Goal: Task Accomplishment & Management: Use online tool/utility

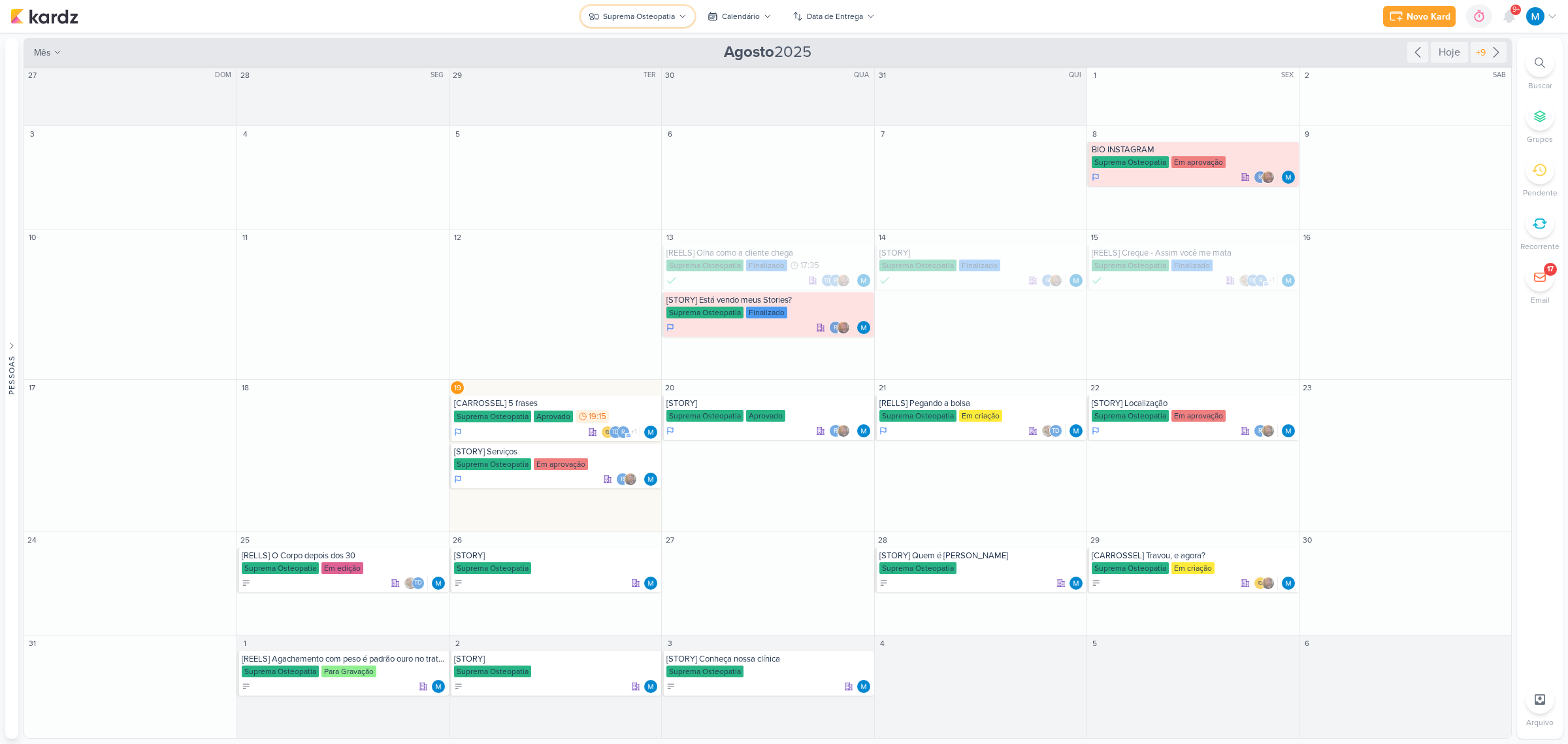
click at [654, 17] on div "Suprema Osteopatia" at bounding box center [639, 16] width 72 height 12
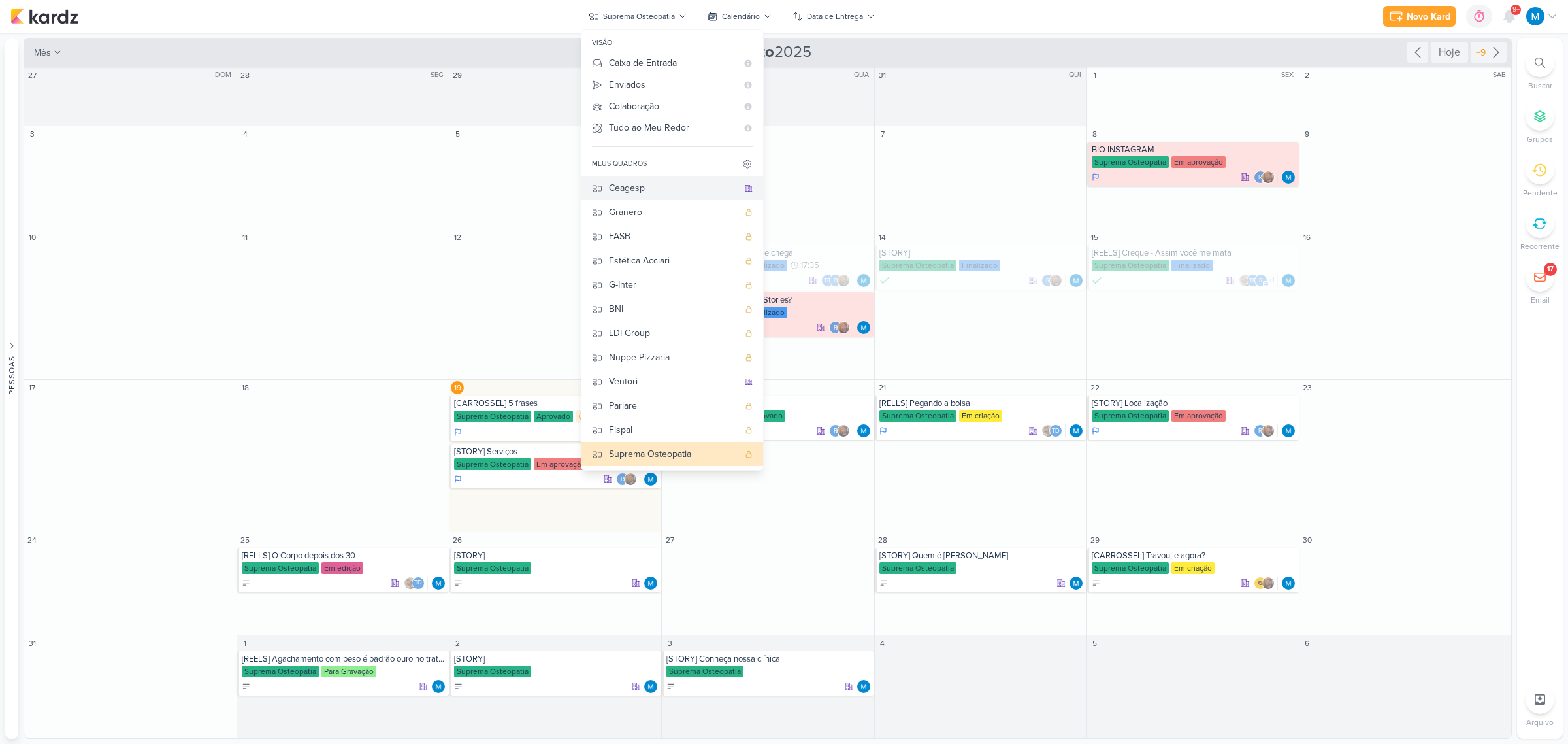
click at [645, 184] on div "Ceagesp" at bounding box center [674, 188] width 129 height 13
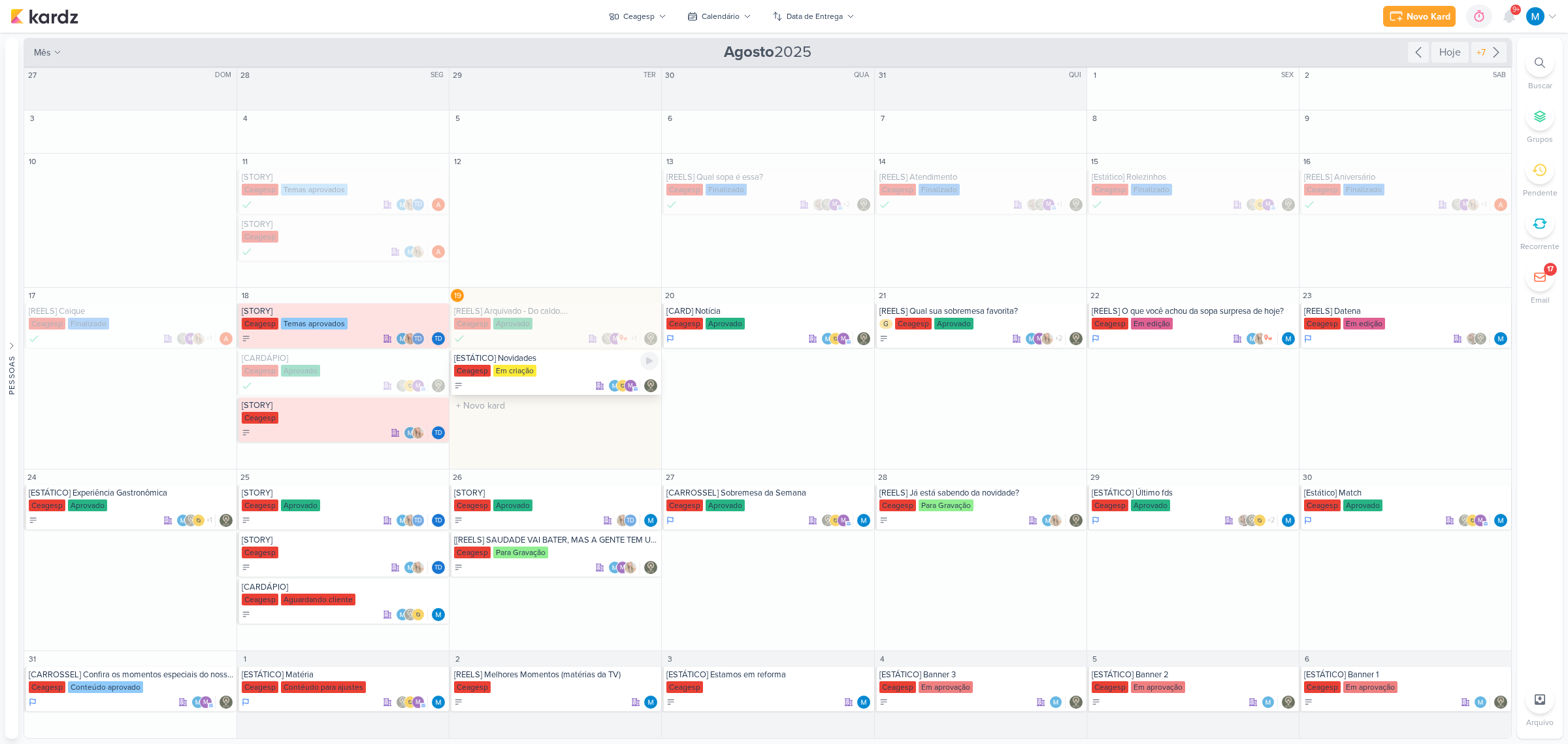
click at [554, 365] on div "Ceagesp Em criação" at bounding box center [556, 372] width 204 height 13
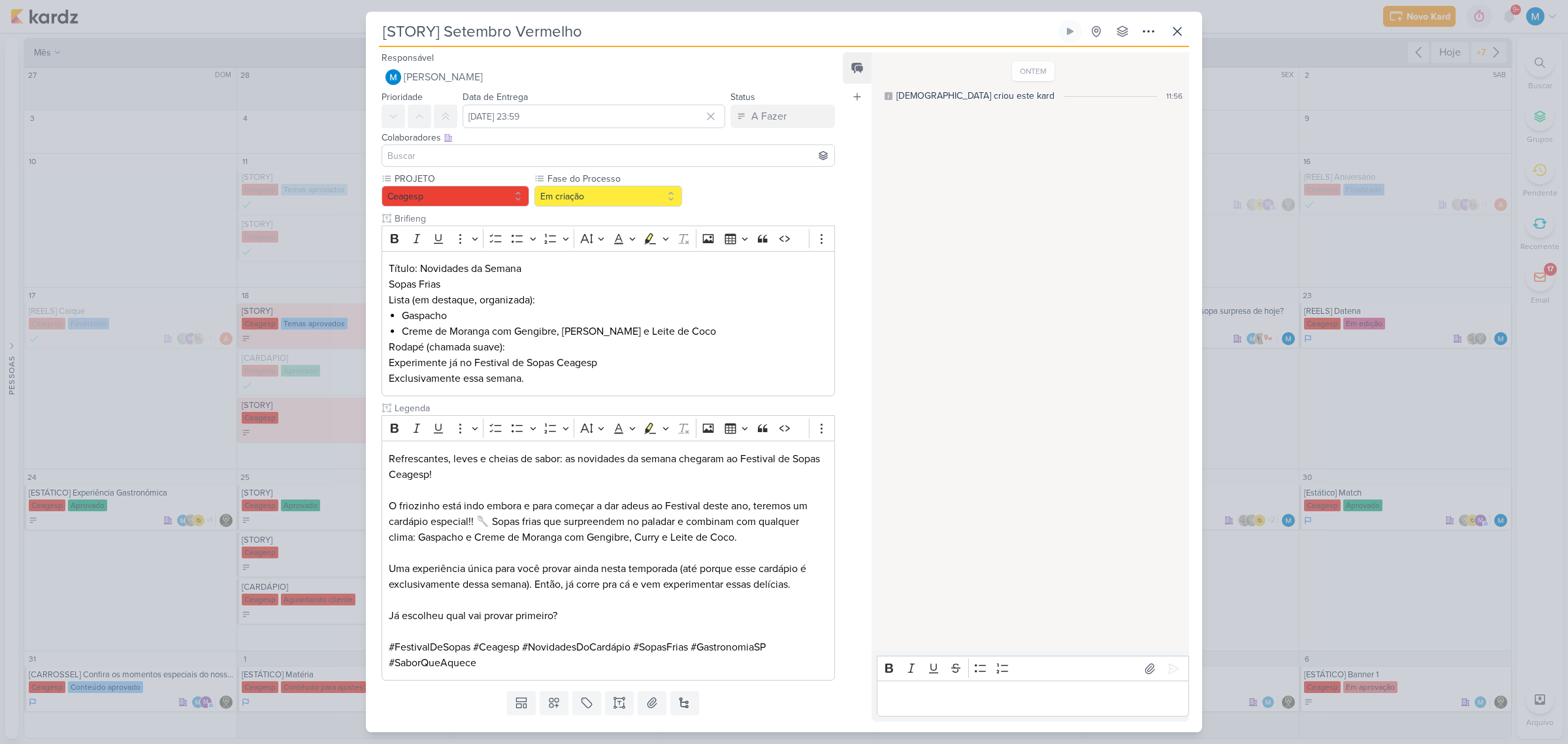
type input "[ESTÁTICO] Novidades"
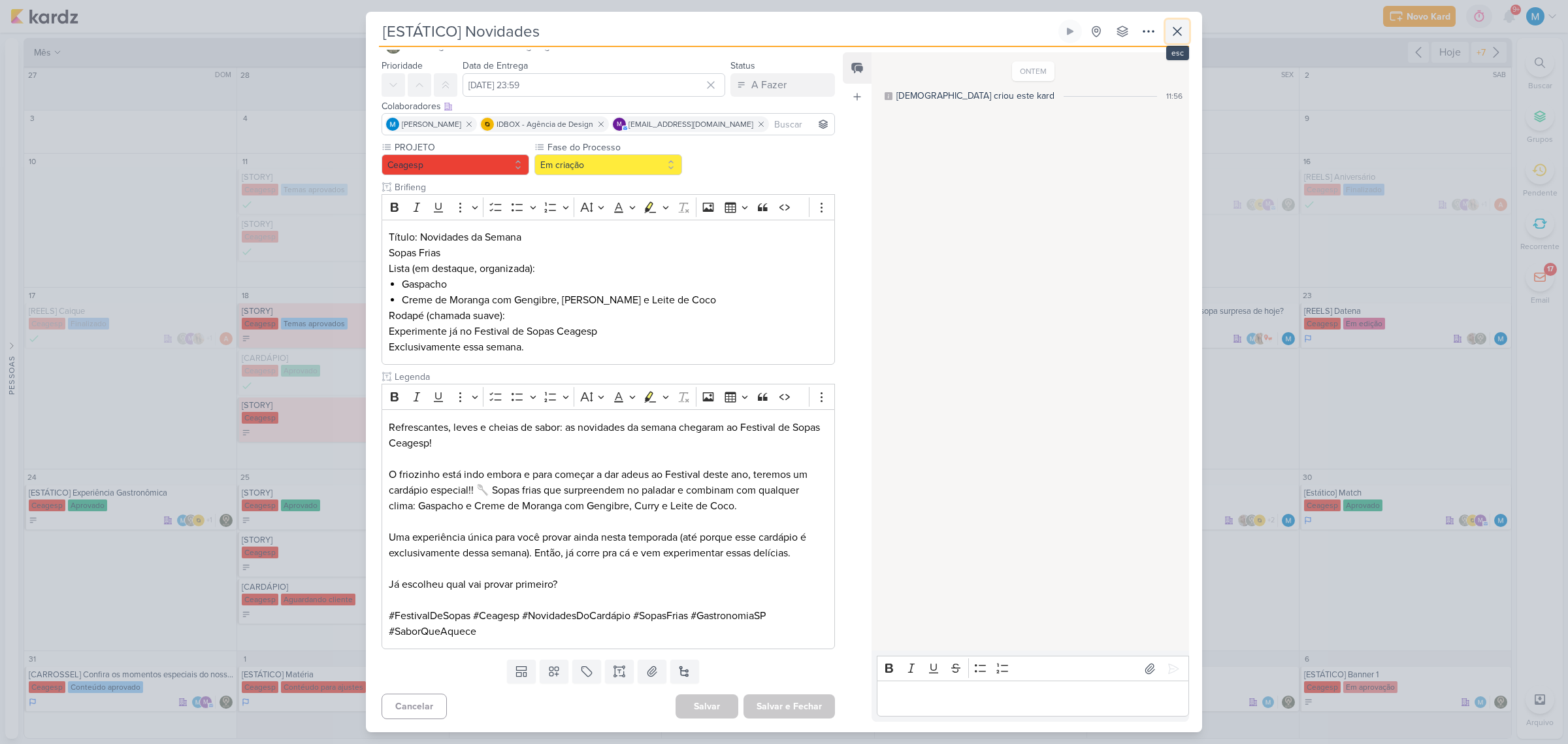
click at [1184, 30] on icon at bounding box center [1177, 31] width 16 height 16
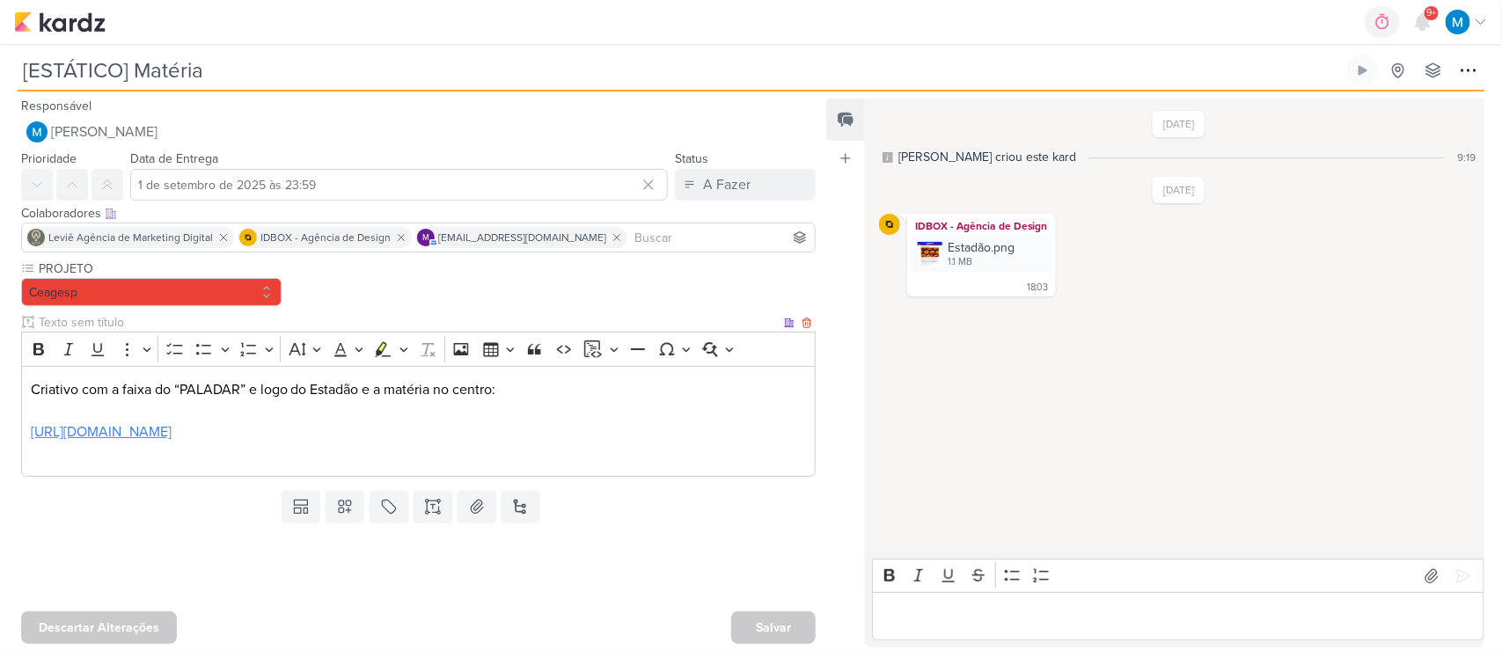
click at [165, 432] on link "https://www.estadao.com.br/paladar/restaurantes-e-bares/tres-lugares-para-matar…" at bounding box center [101, 432] width 141 height 18
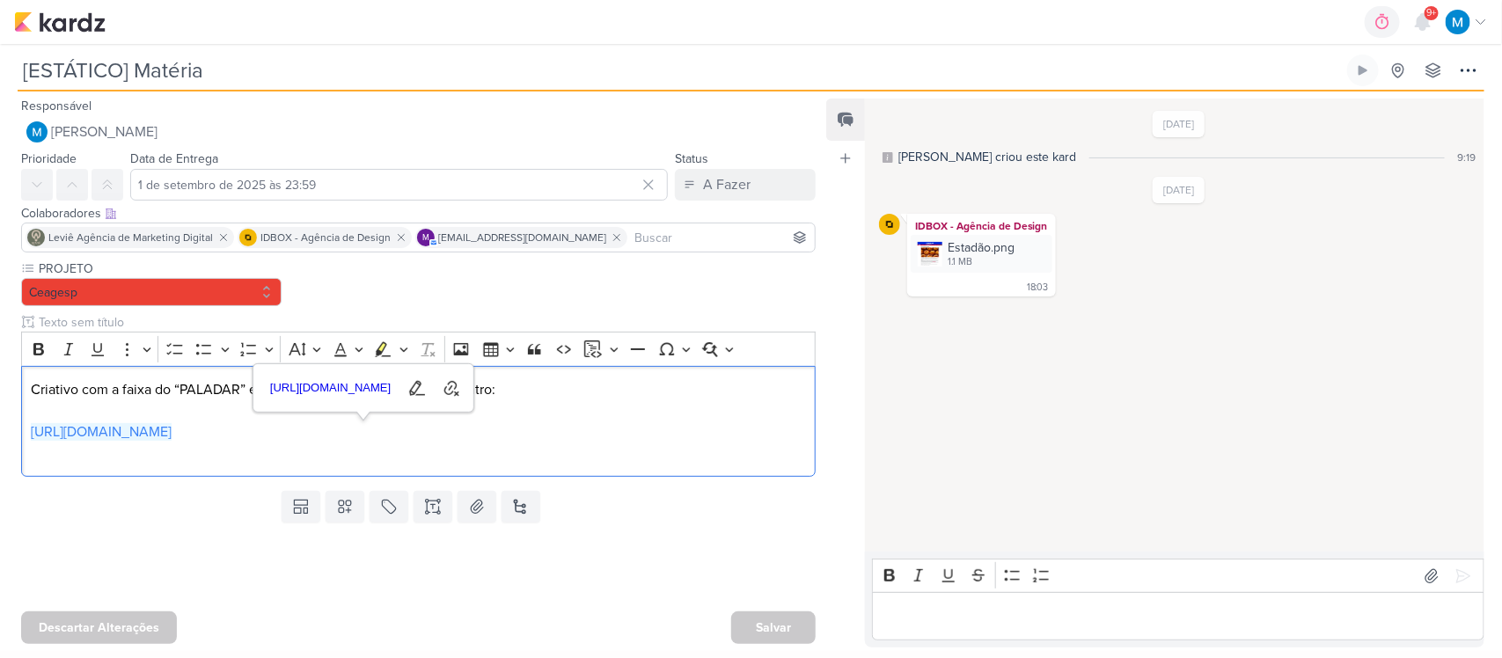
click at [978, 617] on p "Editor editing area: main" at bounding box center [1178, 616] width 594 height 21
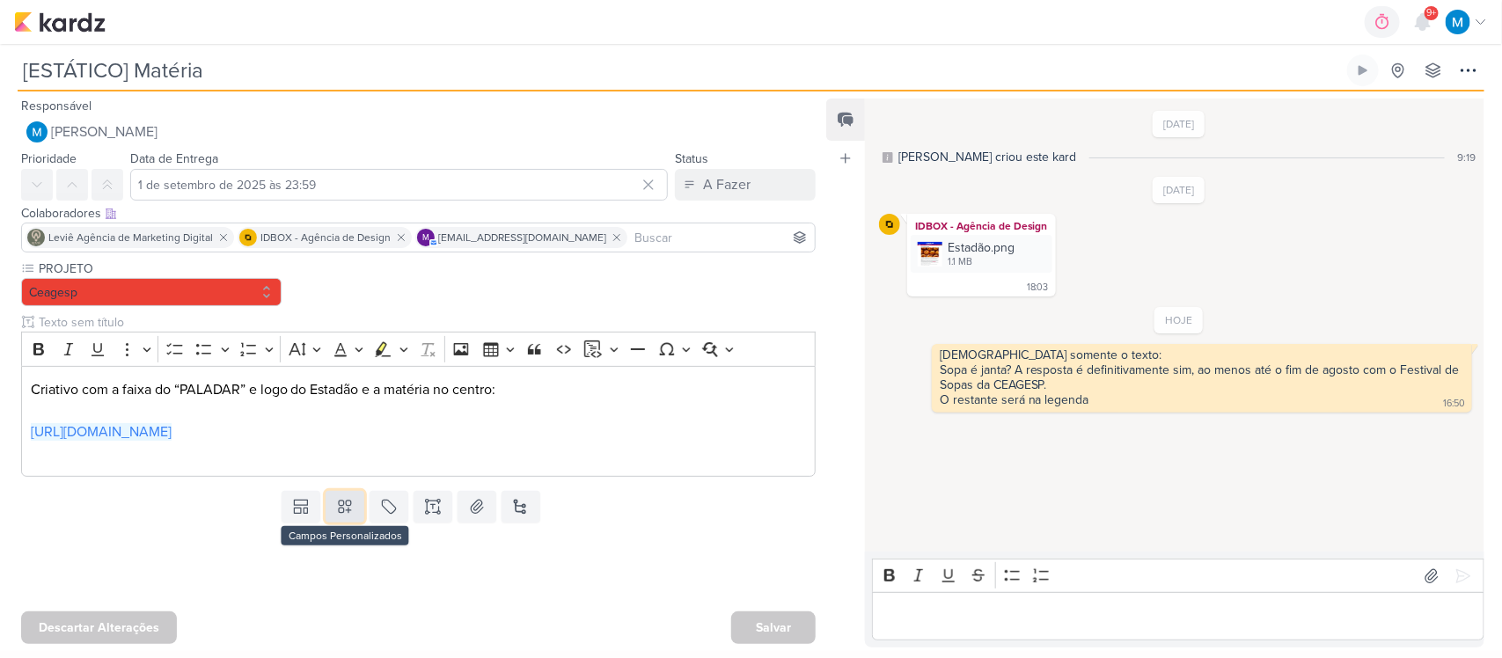
click at [340, 516] on icon at bounding box center [345, 507] width 18 height 18
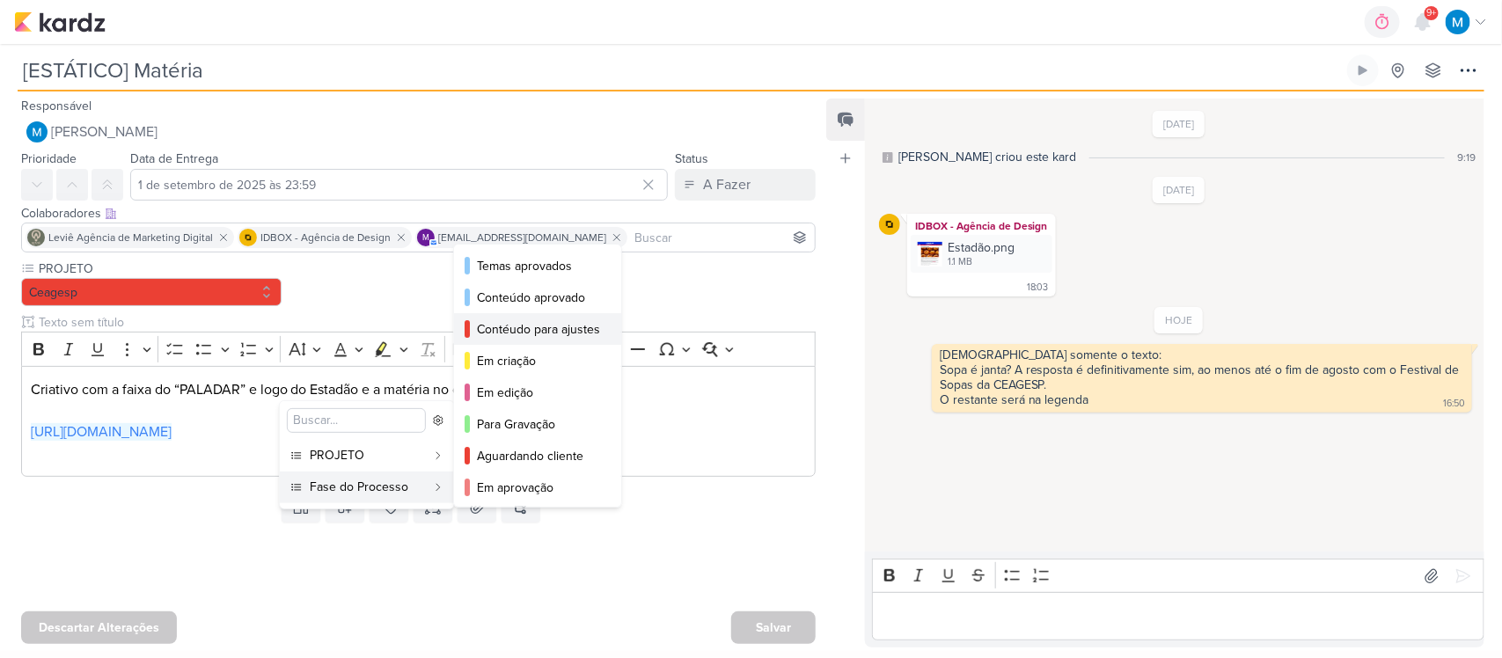
click at [548, 330] on div "Contéudo para ajustes" at bounding box center [538, 329] width 123 height 18
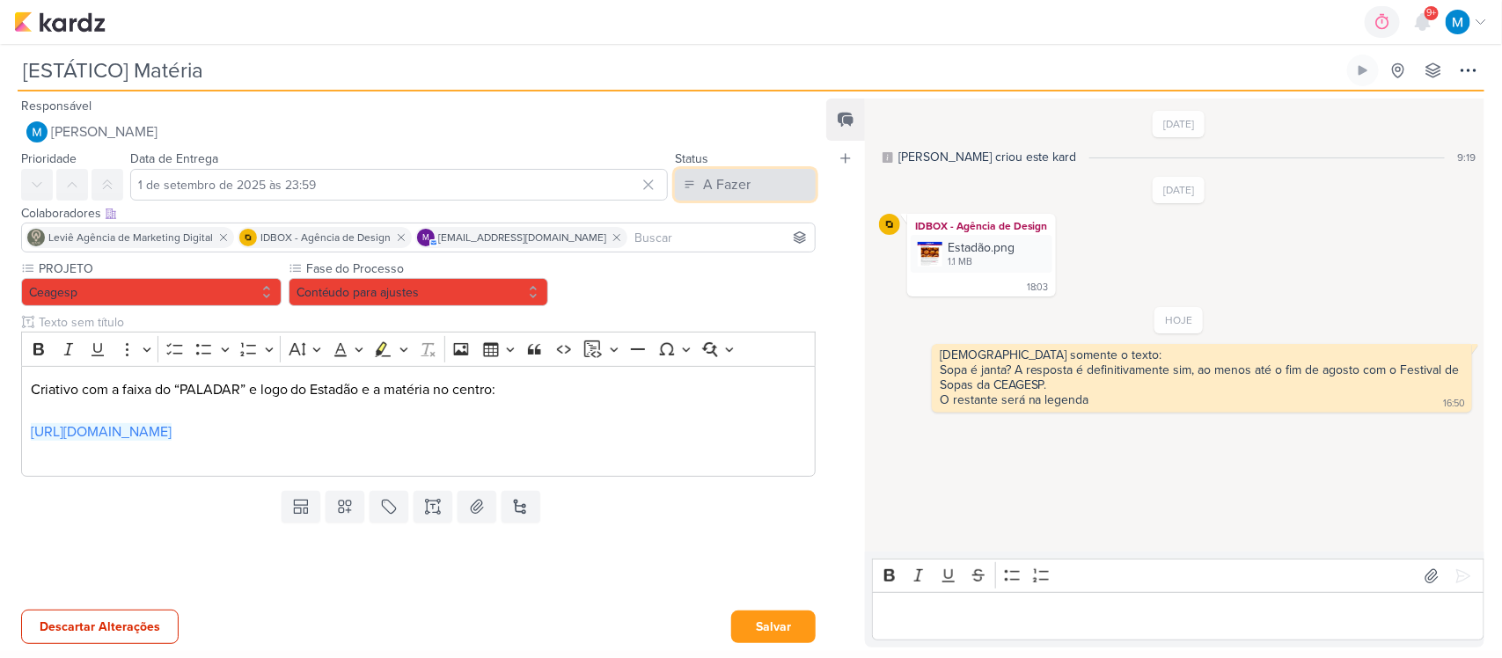
click at [754, 182] on button "A Fazer" at bounding box center [745, 185] width 141 height 32
click at [749, 275] on div "Em Andamento" at bounding box center [731, 283] width 83 height 18
click at [772, 625] on button "Salvar" at bounding box center [773, 627] width 84 height 33
